Goal: Task Accomplishment & Management: Complete application form

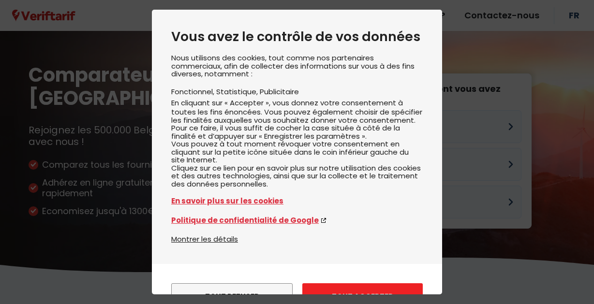
click at [349, 284] on button "Tout accepter" at bounding box center [362, 297] width 120 height 27
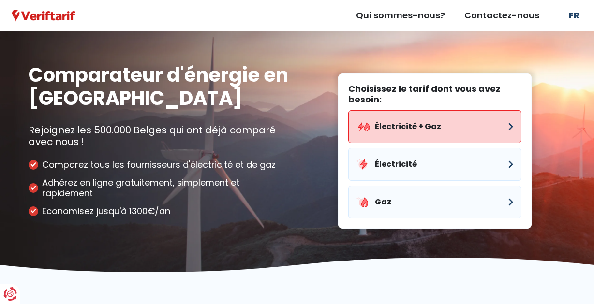
click at [399, 124] on button "Électricité + Gaz" at bounding box center [434, 126] width 173 height 33
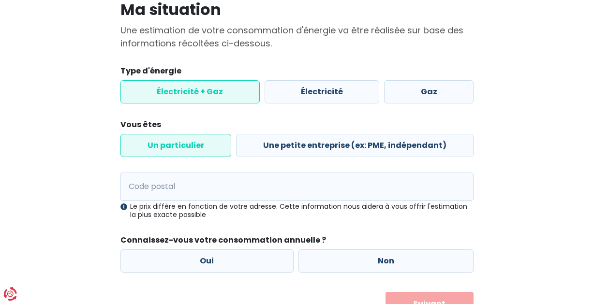
scroll to position [80, 0]
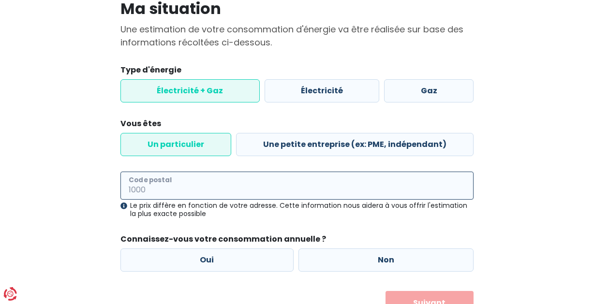
click at [267, 185] on input "Code postal" at bounding box center [296, 186] width 353 height 28
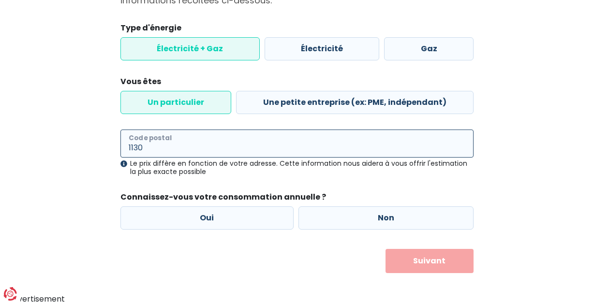
scroll to position [122, 0]
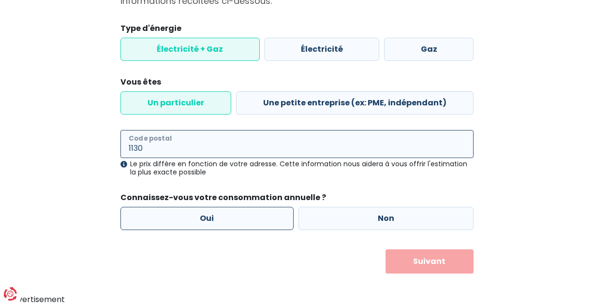
type input "1130"
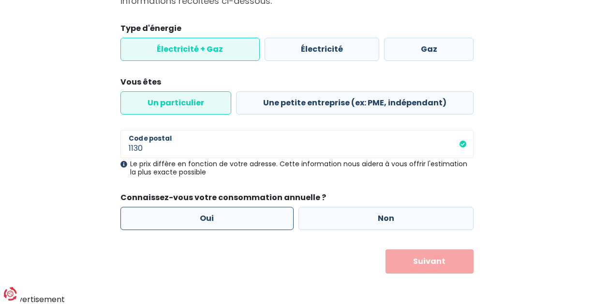
click at [240, 219] on label "Oui" at bounding box center [206, 218] width 173 height 23
click at [240, 219] on input "Oui" at bounding box center [206, 218] width 173 height 23
radio input "true"
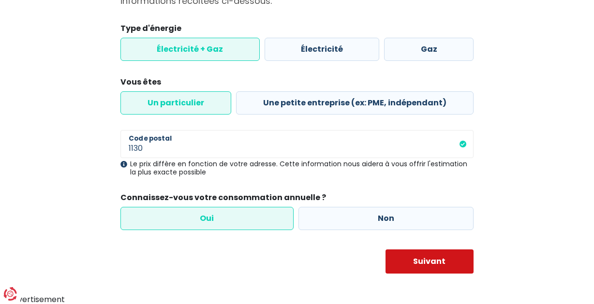
click at [421, 258] on button "Suivant" at bounding box center [430, 262] width 89 height 24
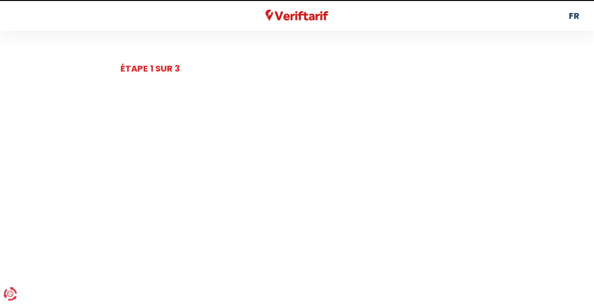
select select
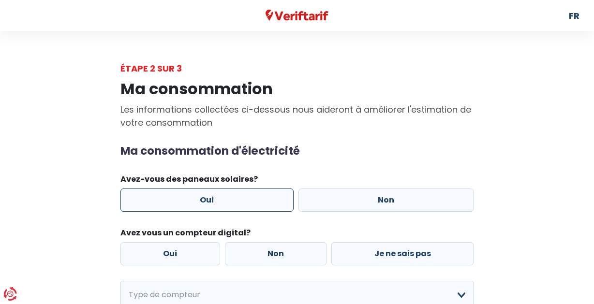
click at [203, 199] on label "Oui" at bounding box center [206, 200] width 173 height 23
click at [203, 199] on input "Oui" at bounding box center [206, 200] width 173 height 23
radio input "true"
select select
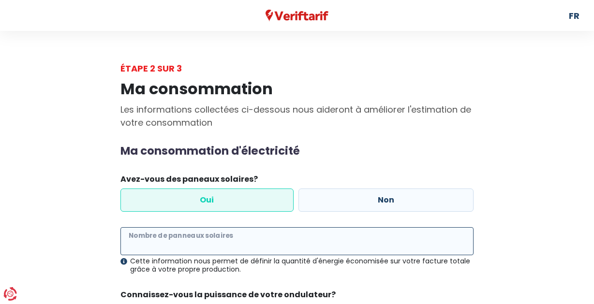
click at [206, 242] on input "Nombre de panneaux solaires" at bounding box center [296, 241] width 353 height 28
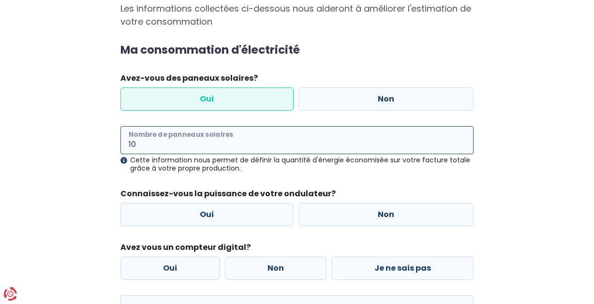
scroll to position [103, 0]
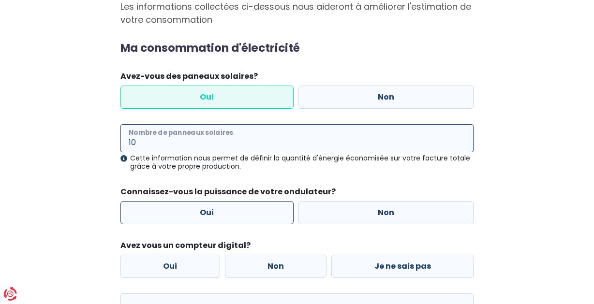
type input "10"
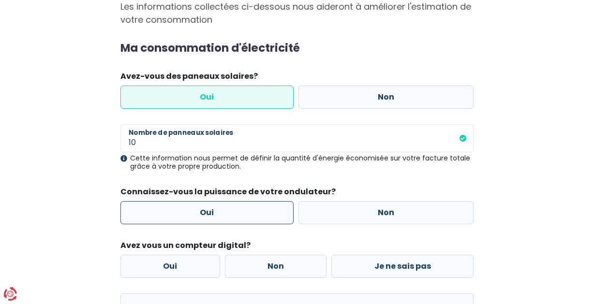
click at [236, 212] on label "Oui" at bounding box center [206, 212] width 173 height 23
click at [236, 212] on input "Oui" at bounding box center [206, 212] width 173 height 23
radio input "true"
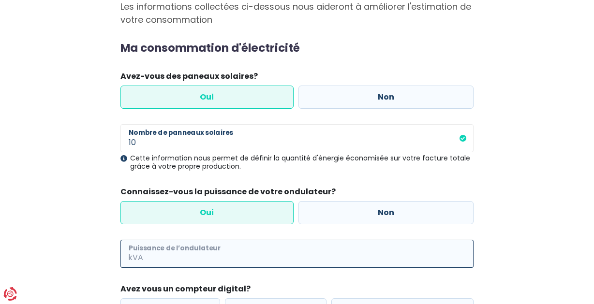
click at [229, 249] on input "Puissance de l’ondulateur" at bounding box center [309, 254] width 329 height 28
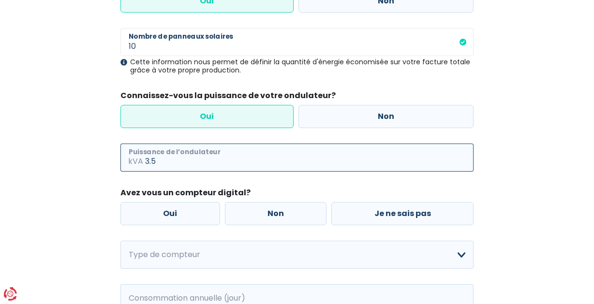
scroll to position [203, 0]
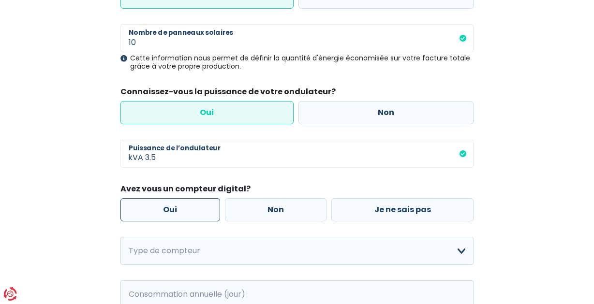
type input "3"
click at [188, 206] on label "Oui" at bounding box center [170, 209] width 100 height 23
click at [188, 206] on input "Oui" at bounding box center [170, 209] width 100 height 23
radio input "true"
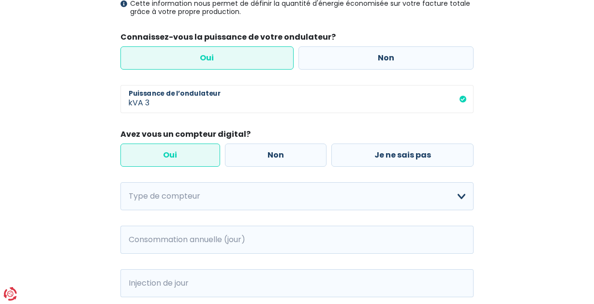
scroll to position [258, 0]
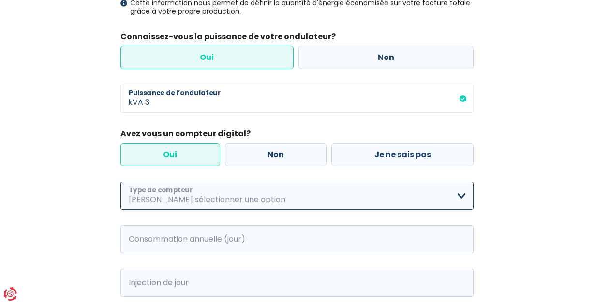
select select "day_single_rate"
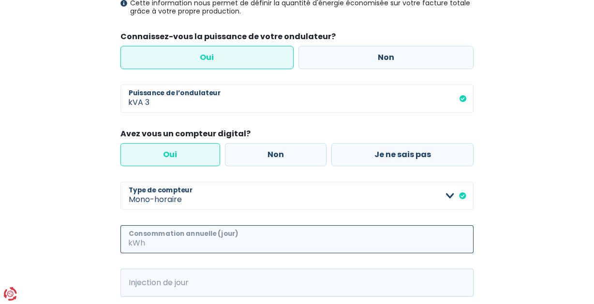
click at [214, 239] on input "Consommation annuelle (jour)" at bounding box center [310, 239] width 327 height 28
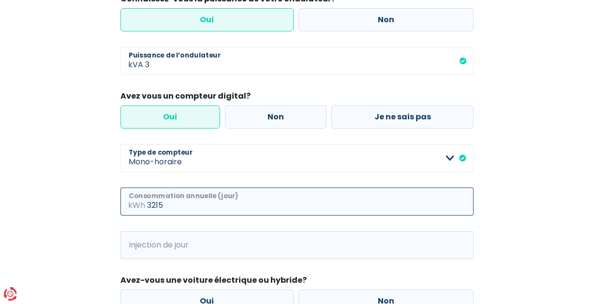
scroll to position [302, 0]
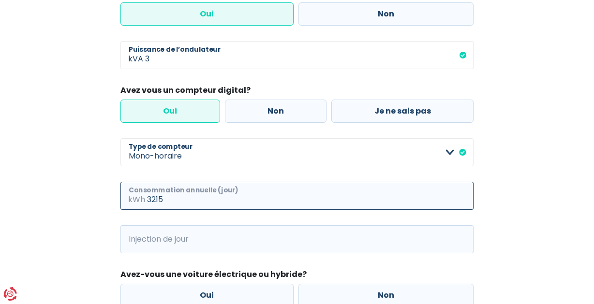
type input "3215"
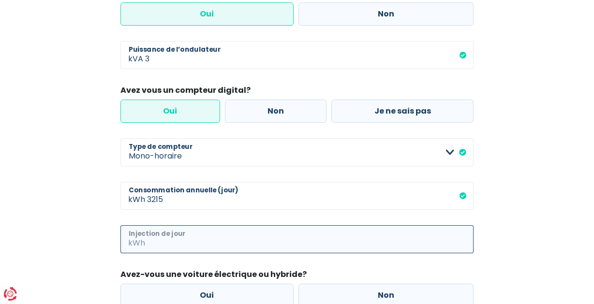
click at [164, 235] on input "Injection de jour" at bounding box center [310, 239] width 327 height 28
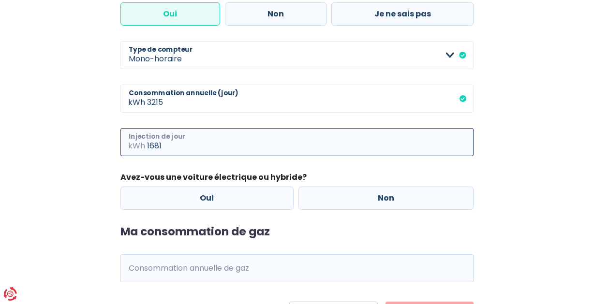
scroll to position [401, 0]
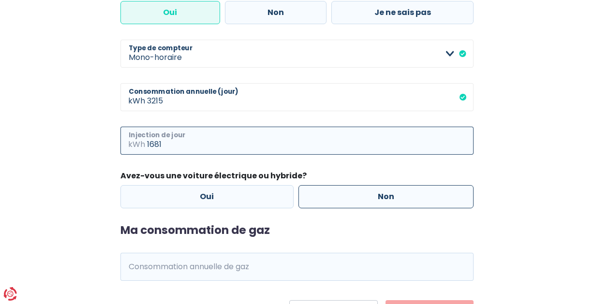
type input "1681"
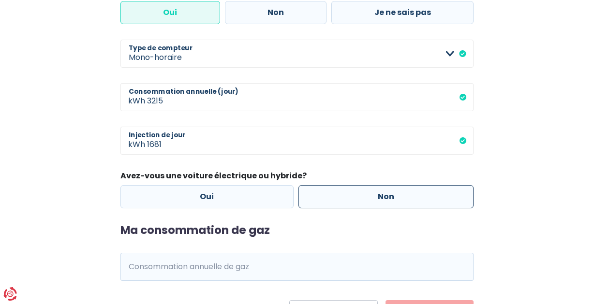
click at [324, 195] on label "Non" at bounding box center [387, 196] width 176 height 23
click at [324, 195] on input "Non" at bounding box center [387, 196] width 176 height 23
radio input "true"
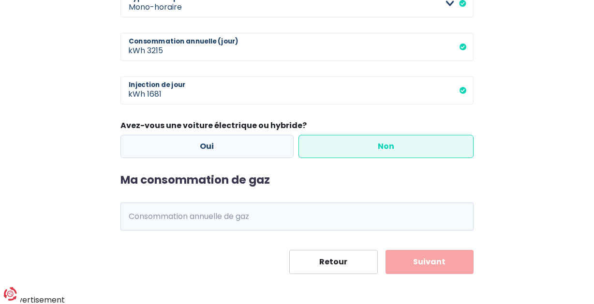
scroll to position [450, 0]
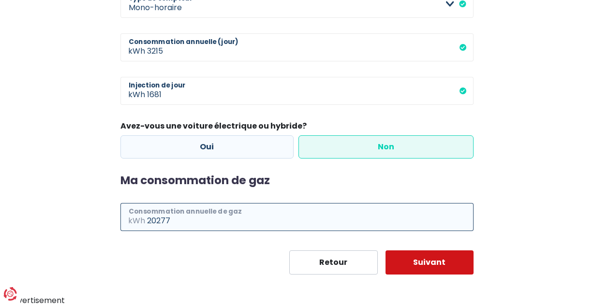
type input "20277"
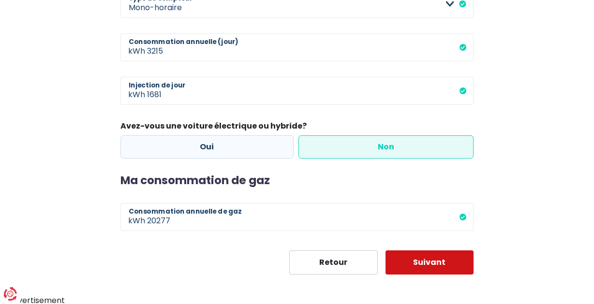
click at [423, 260] on button "Suivant" at bounding box center [430, 263] width 89 height 24
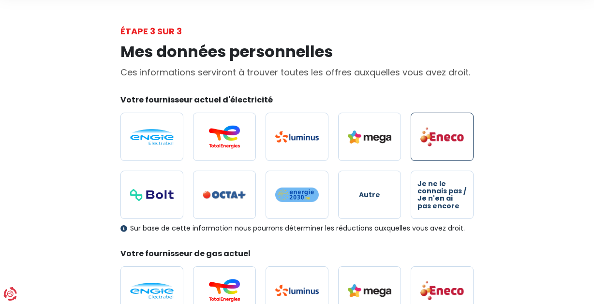
scroll to position [37, 0]
click at [365, 136] on img at bounding box center [370, 137] width 44 height 13
click at [365, 136] on input "radio" at bounding box center [369, 137] width 63 height 48
radio input "true"
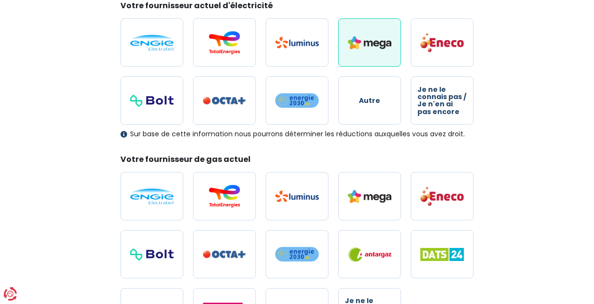
scroll to position [135, 0]
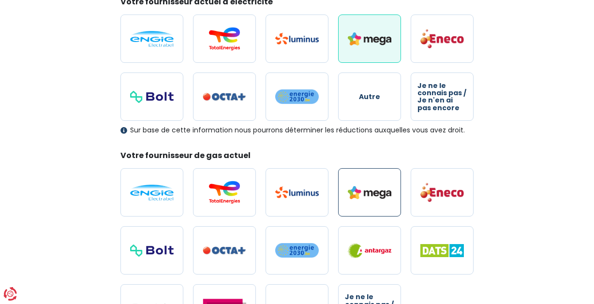
click at [359, 198] on img at bounding box center [370, 192] width 44 height 13
click at [359, 198] on input "radio" at bounding box center [369, 192] width 63 height 48
radio input "true"
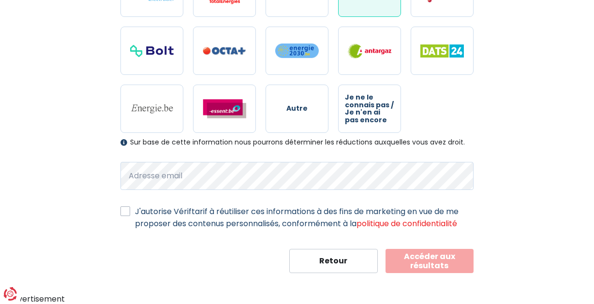
scroll to position [335, 0]
click at [135, 212] on label "J'autorise Vériftarif à réutiliser ces informations à des fins de marketing en …" at bounding box center [304, 218] width 339 height 24
click at [124, 212] on input "J'autorise Vériftarif à réutiliser ces informations à des fins de marketing en …" at bounding box center [125, 211] width 10 height 10
checkbox input "true"
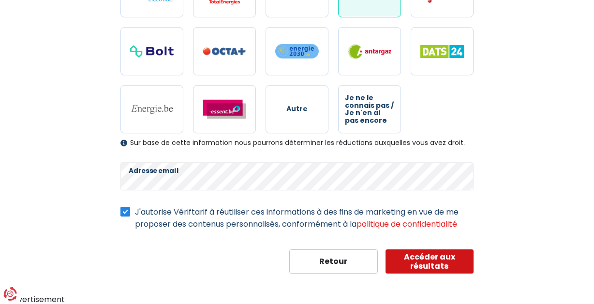
click at [426, 261] on button "Accéder aux résultats" at bounding box center [430, 262] width 89 height 24
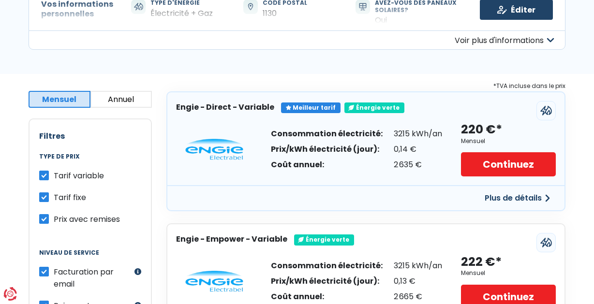
scroll to position [116, 0]
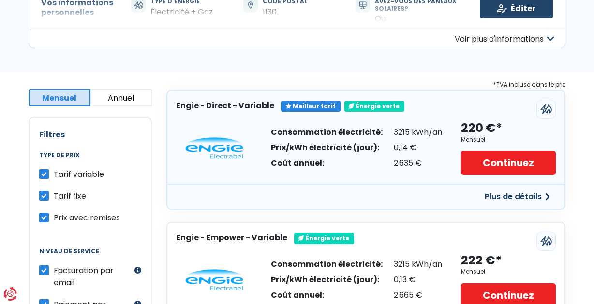
click at [54, 173] on label "Tarif variable" at bounding box center [79, 174] width 50 height 12
click at [43, 173] on input "Tarif variable" at bounding box center [44, 173] width 10 height 10
checkbox input "false"
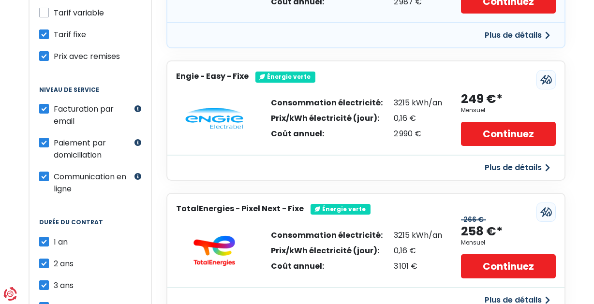
scroll to position [280, 0]
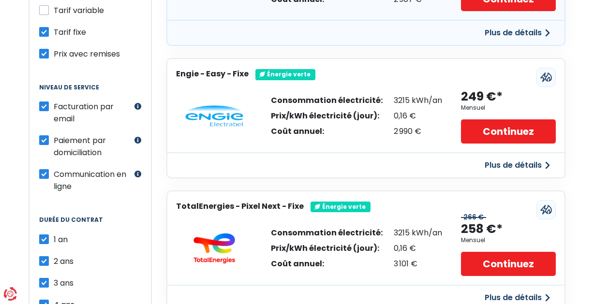
click at [512, 162] on button "Plus de détails" at bounding box center [517, 165] width 77 height 17
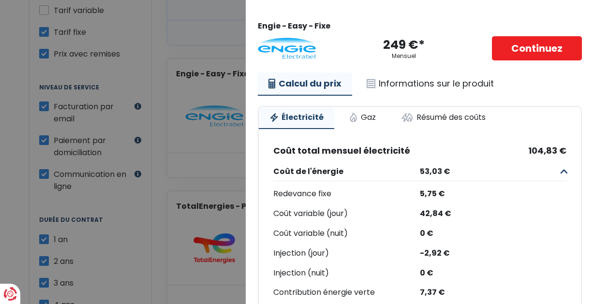
scroll to position [23, 0]
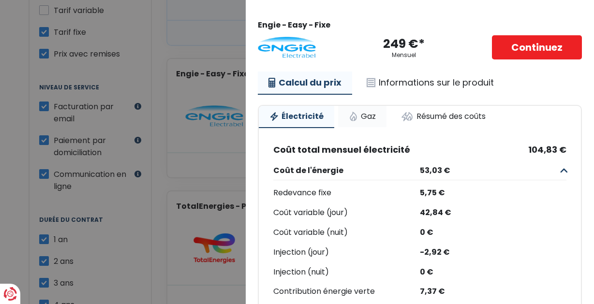
click at [358, 116] on link "Gaz" at bounding box center [362, 116] width 48 height 21
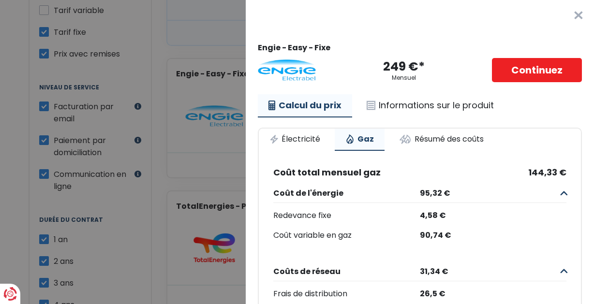
scroll to position [0, 0]
click at [579, 15] on button "×" at bounding box center [578, 15] width 31 height 31
